Goal: Navigation & Orientation: Understand site structure

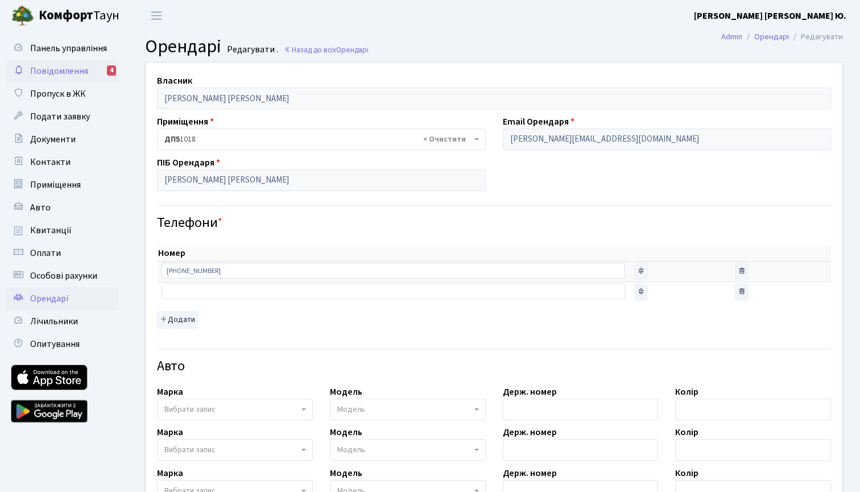
click at [86, 74] on span "Повідомлення" at bounding box center [59, 71] width 58 height 13
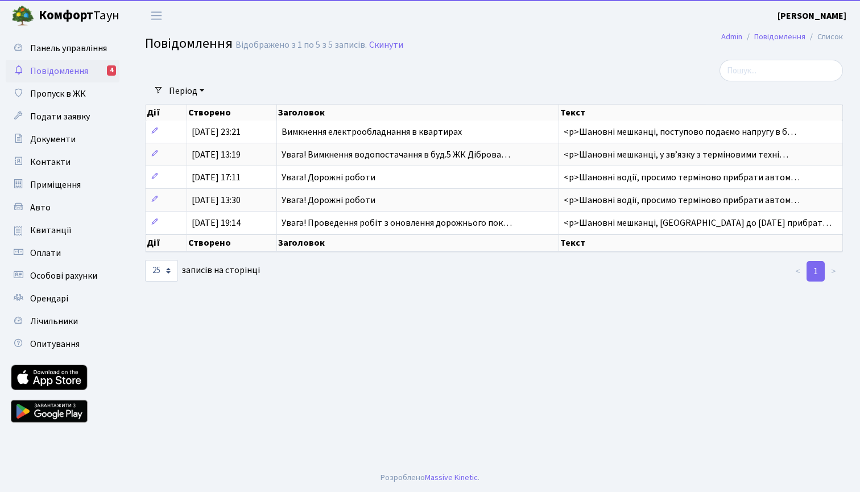
select select "25"
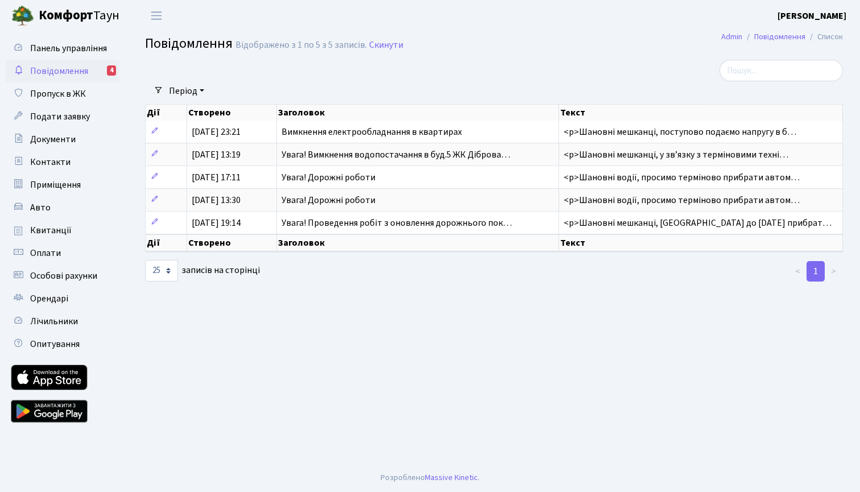
click at [62, 73] on span "Повідомлення" at bounding box center [59, 71] width 58 height 13
select select "25"
click at [40, 236] on span "Квитанції" at bounding box center [51, 230] width 42 height 13
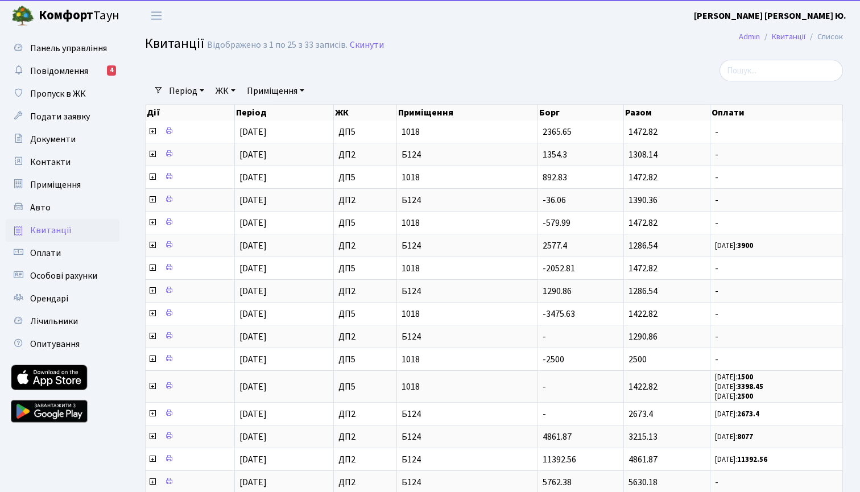
select select "25"
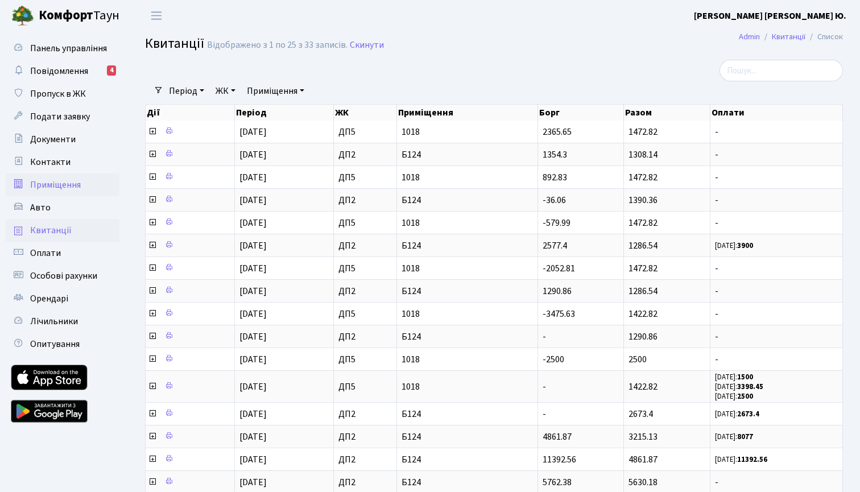
click at [54, 186] on span "Приміщення" at bounding box center [55, 185] width 51 height 13
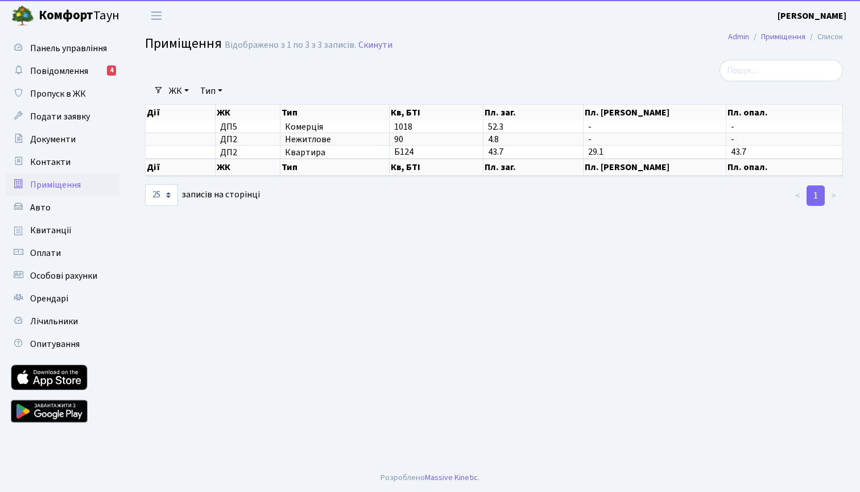
select select "25"
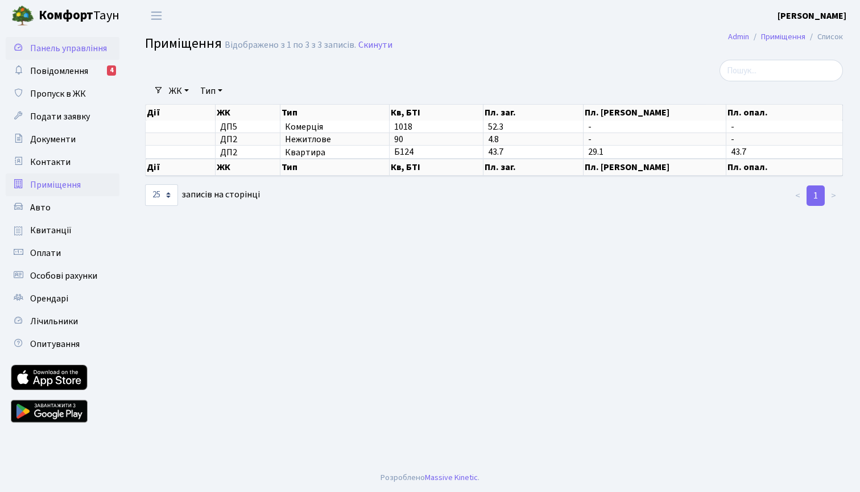
click at [35, 48] on span "Панель управління" at bounding box center [68, 48] width 77 height 13
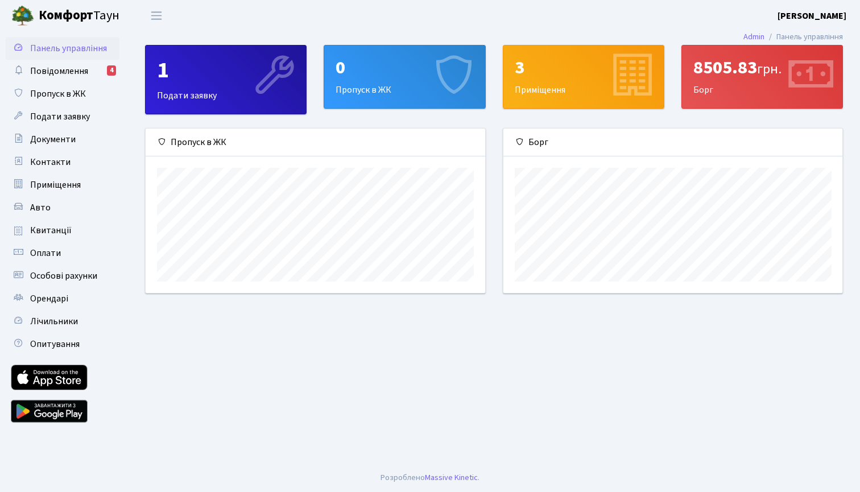
scroll to position [164, 339]
click at [788, 71] on icon at bounding box center [810, 77] width 54 height 54
click at [818, 79] on icon at bounding box center [810, 77] width 54 height 54
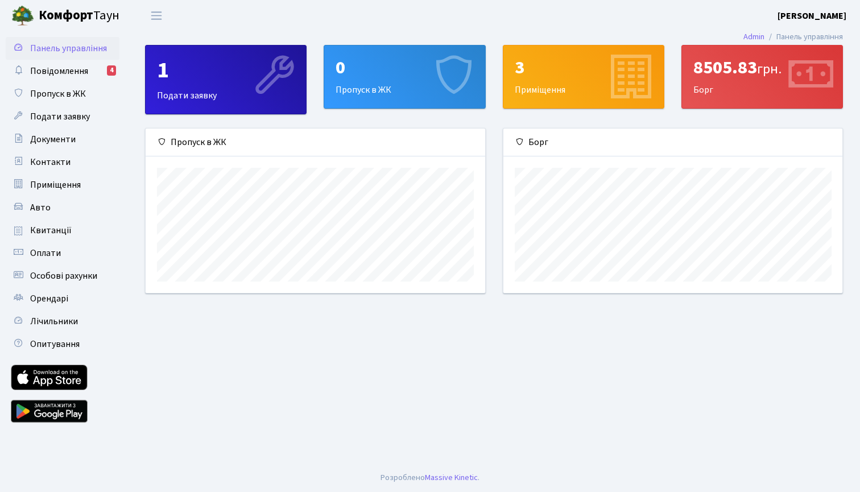
click at [554, 72] on div "3" at bounding box center [584, 68] width 138 height 22
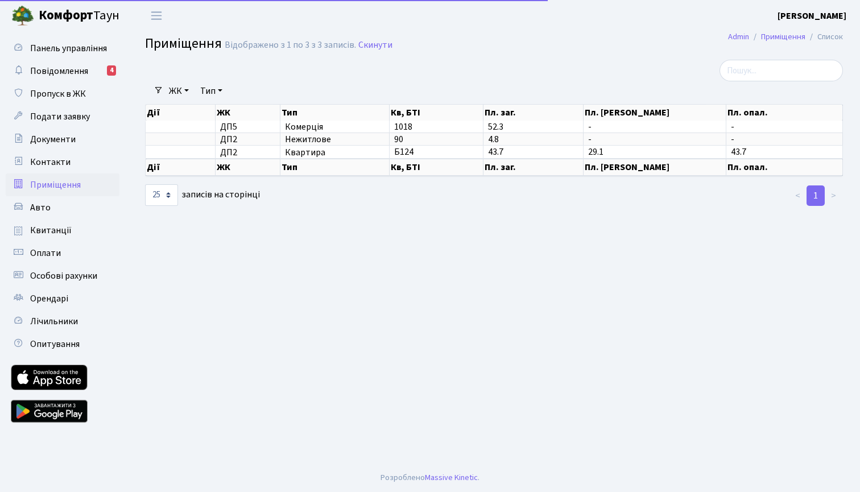
select select "25"
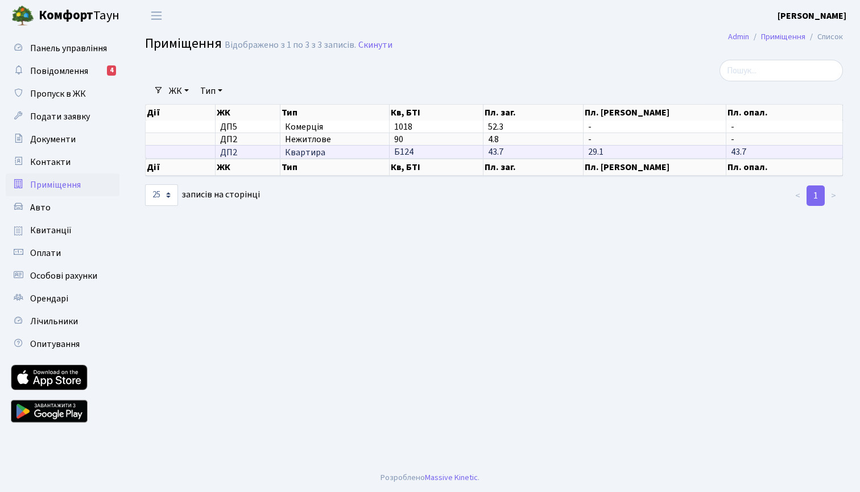
drag, startPoint x: 220, startPoint y: 127, endPoint x: 340, endPoint y: 154, distance: 122.5
click at [340, 154] on tbody "ДП5 Комерція 1018 52.3 - - ДП2 90 4.8 -" at bounding box center [495, 139] width 698 height 37
click at [339, 154] on span "Квартира" at bounding box center [334, 152] width 99 height 9
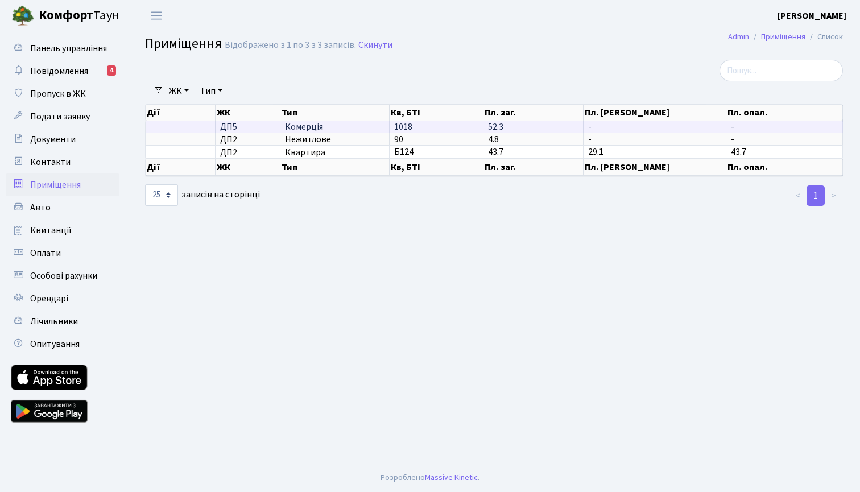
drag, startPoint x: 352, startPoint y: 154, endPoint x: 231, endPoint y: 126, distance: 124.4
click at [231, 126] on tbody "ДП5 Комерція 1018 52.3 - - ДП2 90 4.8 -" at bounding box center [495, 139] width 698 height 37
click at [231, 126] on span "ДП5" at bounding box center [247, 126] width 55 height 9
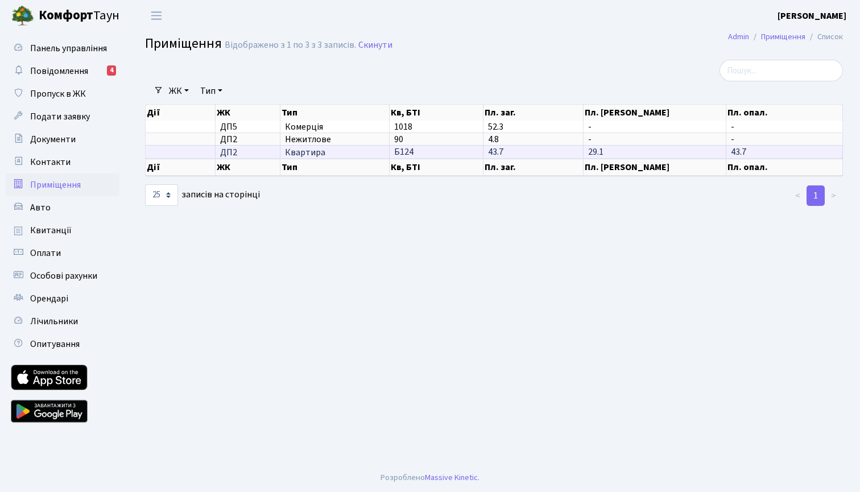
drag, startPoint x: 224, startPoint y: 126, endPoint x: 337, endPoint y: 155, distance: 117.6
click at [337, 155] on tbody "ДП5 Комерція 1018 52.3 - - ДП2 90 4.8 -" at bounding box center [495, 139] width 698 height 37
click at [337, 155] on span "Квартира" at bounding box center [334, 152] width 99 height 9
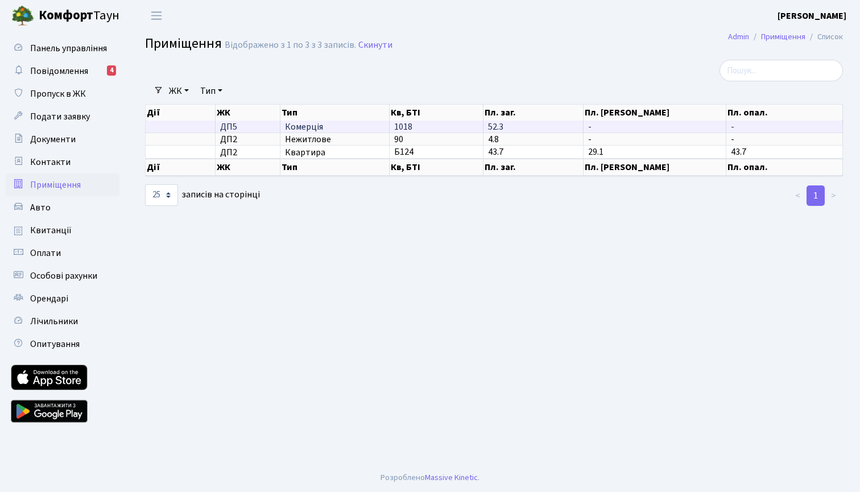
drag, startPoint x: 345, startPoint y: 155, endPoint x: 250, endPoint y: 124, distance: 99.5
click at [250, 124] on tbody "ДП5 Комерція 1018 52.3 - - ДП2 90 4.8 -" at bounding box center [495, 139] width 698 height 37
click at [352, 284] on main "Admin Приміщення Список Приміщення Відображено з 1 по 3 з 3 записів. Скинути Фі…" at bounding box center [494, 247] width 732 height 432
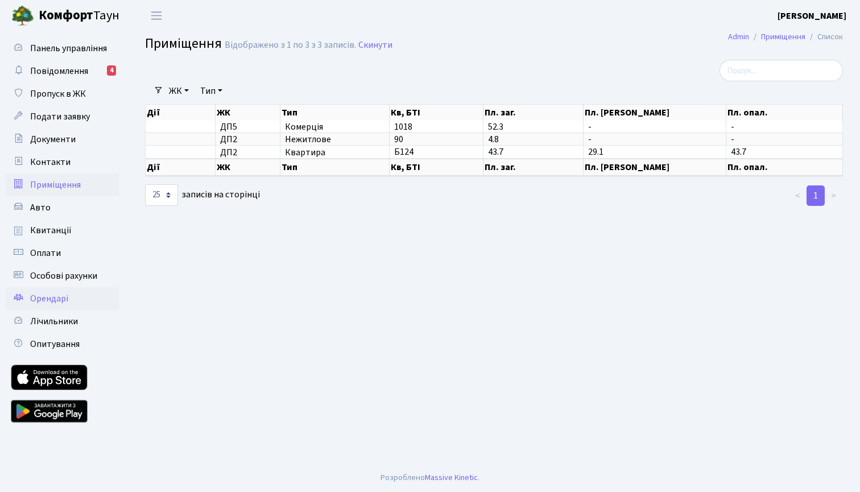
click at [31, 305] on link "Орендарі" at bounding box center [63, 298] width 114 height 23
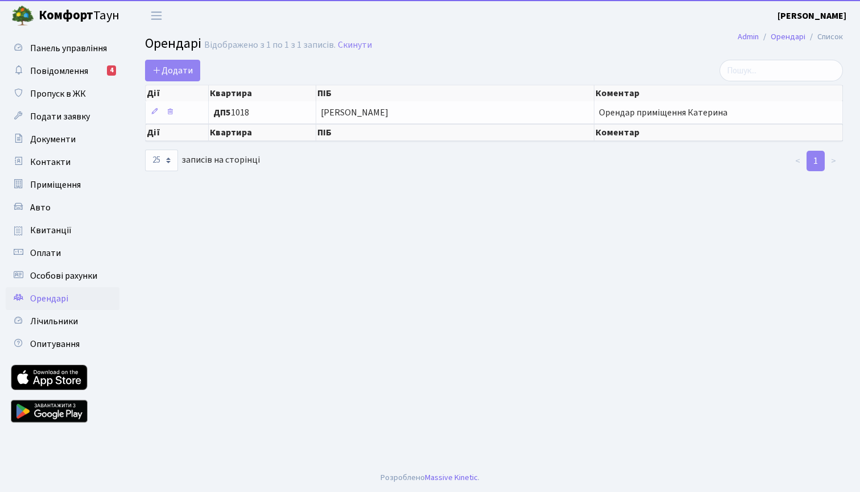
select select "25"
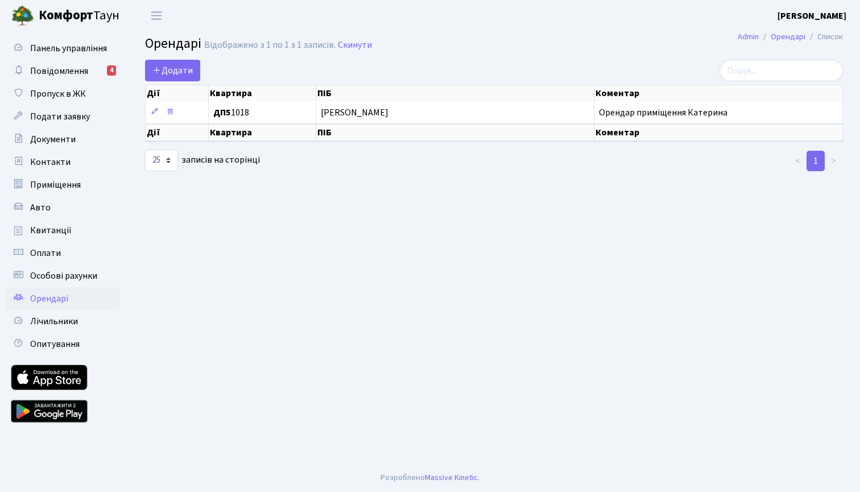
click at [238, 298] on main "Admin Орендарі Список Орендарі Відображено з 1 по 1 з 1 записів. Скинути Додати…" at bounding box center [494, 247] width 732 height 432
